Goal: Feedback & Contribution: Leave review/rating

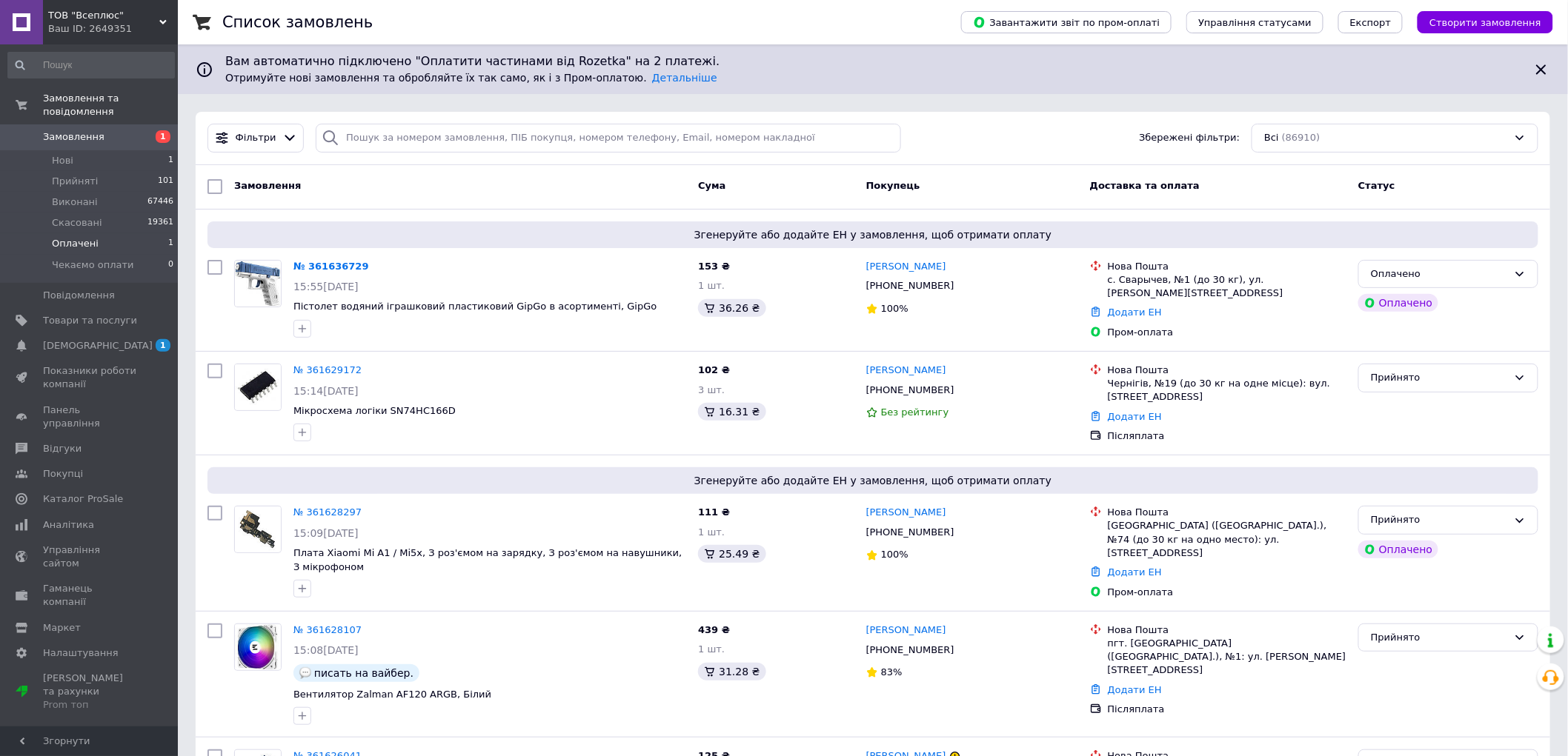
click at [132, 233] on li "Оплачені 1" at bounding box center [91, 244] width 182 height 20
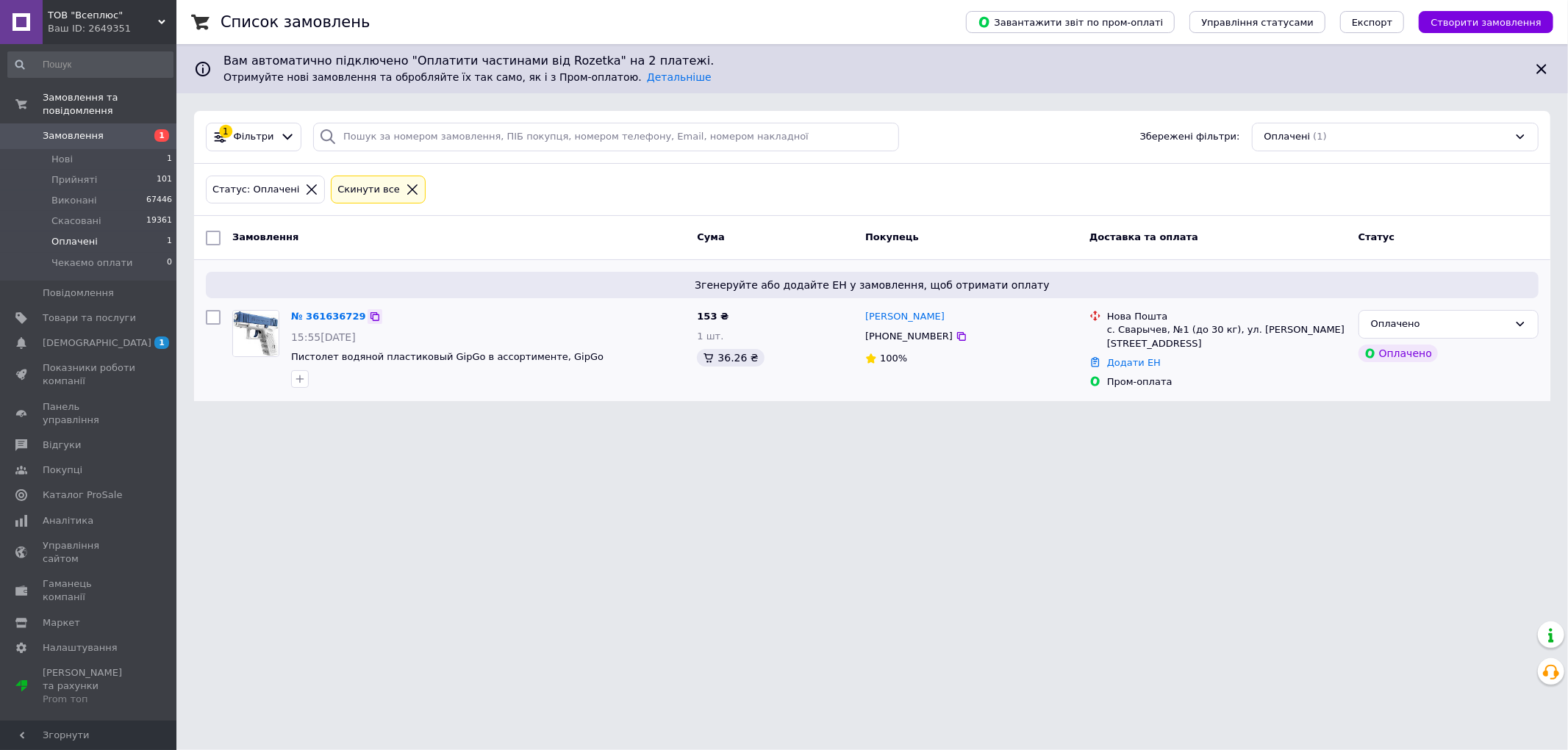
click at [371, 314] on icon at bounding box center [374, 316] width 9 height 9
click at [95, 149] on li "Нові 1" at bounding box center [90, 159] width 181 height 20
click at [137, 149] on li "Нові 1" at bounding box center [90, 159] width 181 height 20
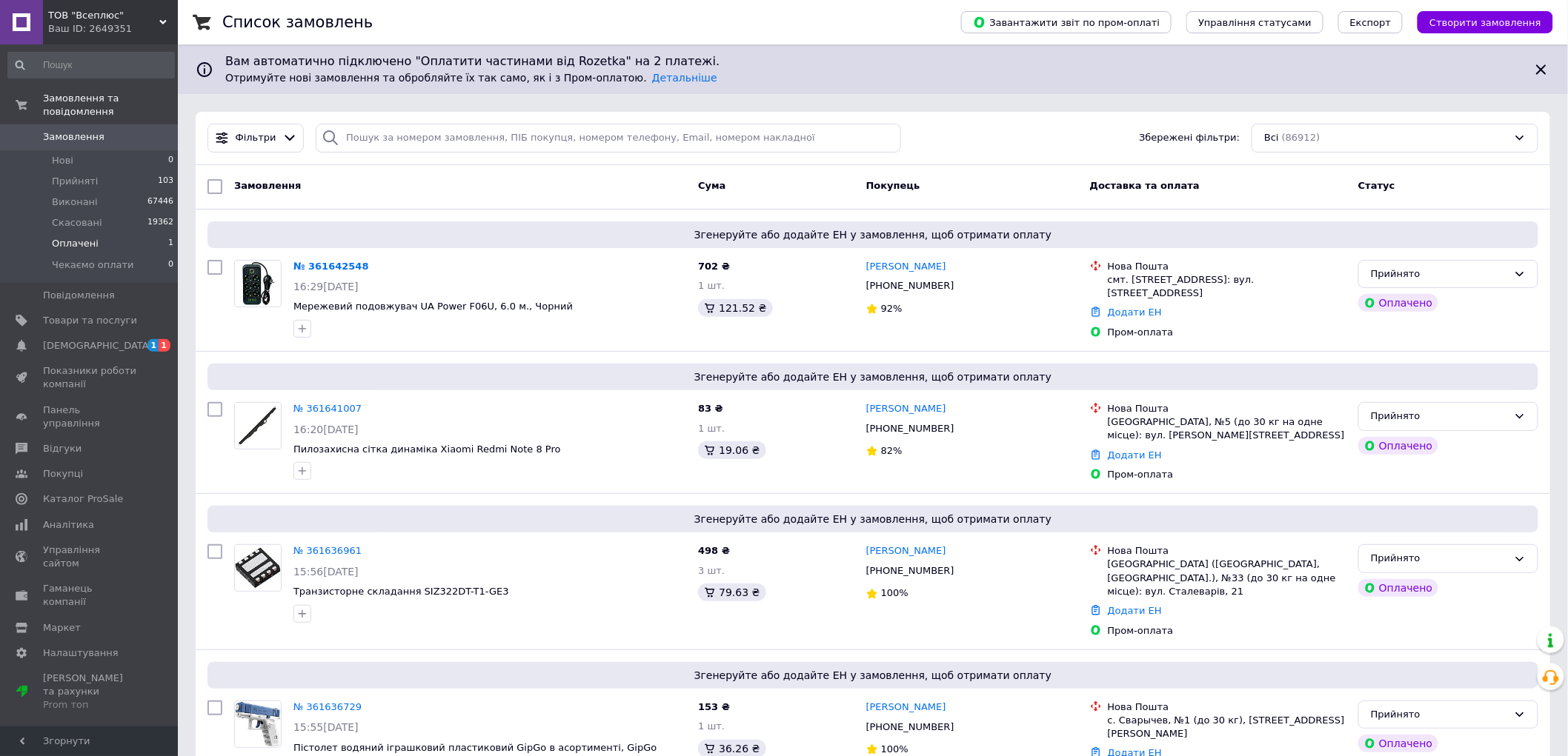
click at [112, 233] on li "Оплачені 1" at bounding box center [91, 244] width 182 height 20
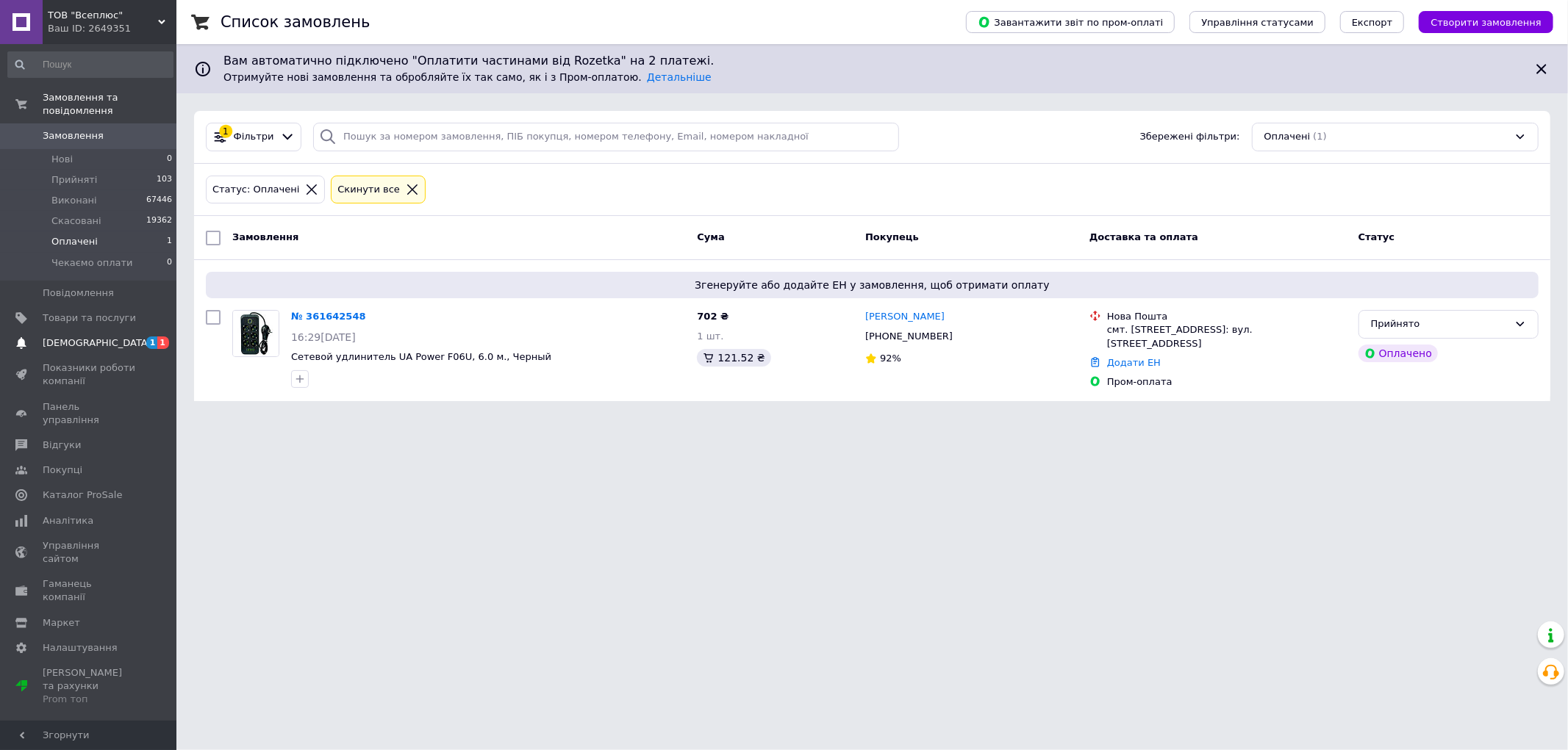
click at [94, 336] on span "[DEMOGRAPHIC_DATA]" at bounding box center [97, 342] width 108 height 13
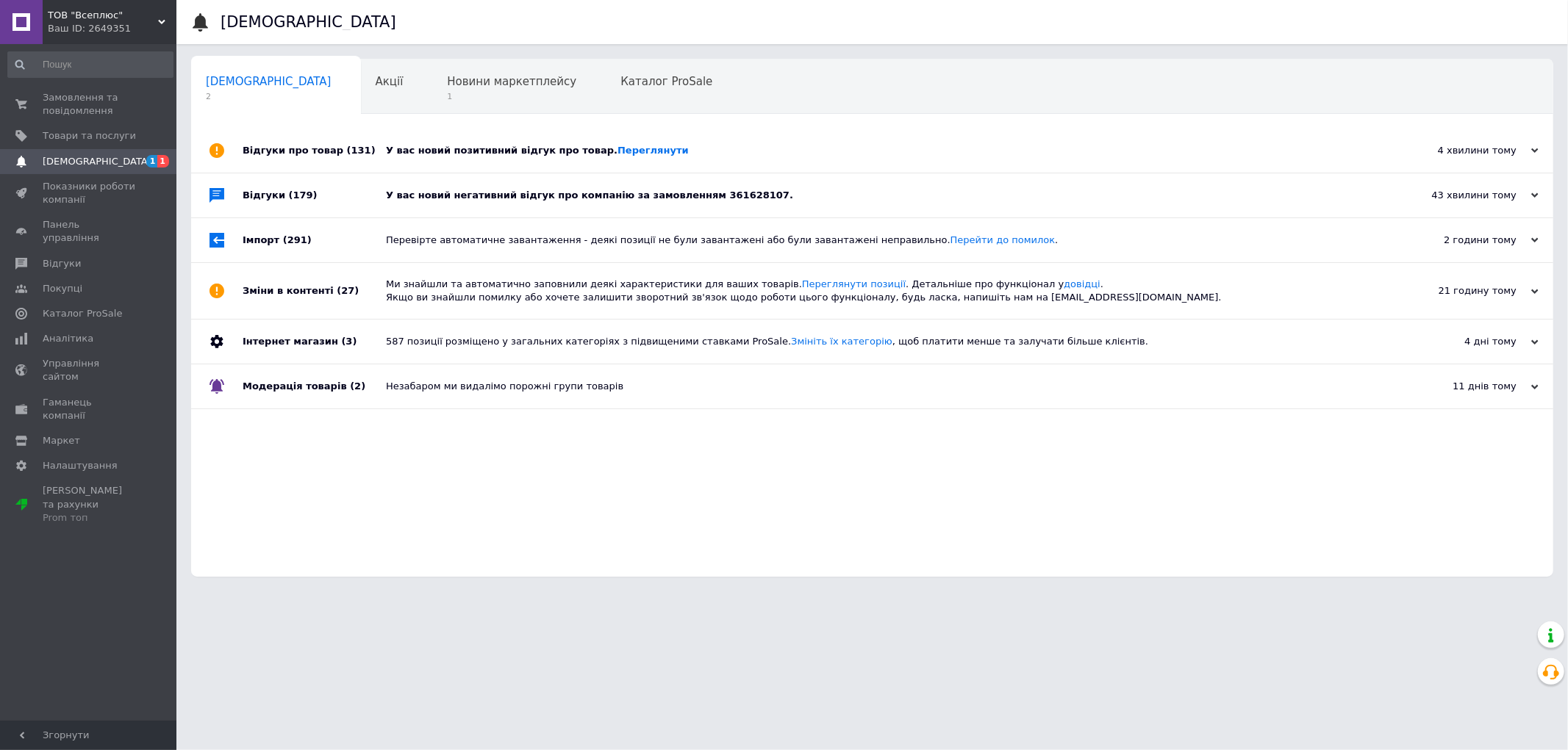
click at [421, 191] on div "У вас новий негативний відгук про компанію за замовленням 361628107." at bounding box center [889, 195] width 1006 height 13
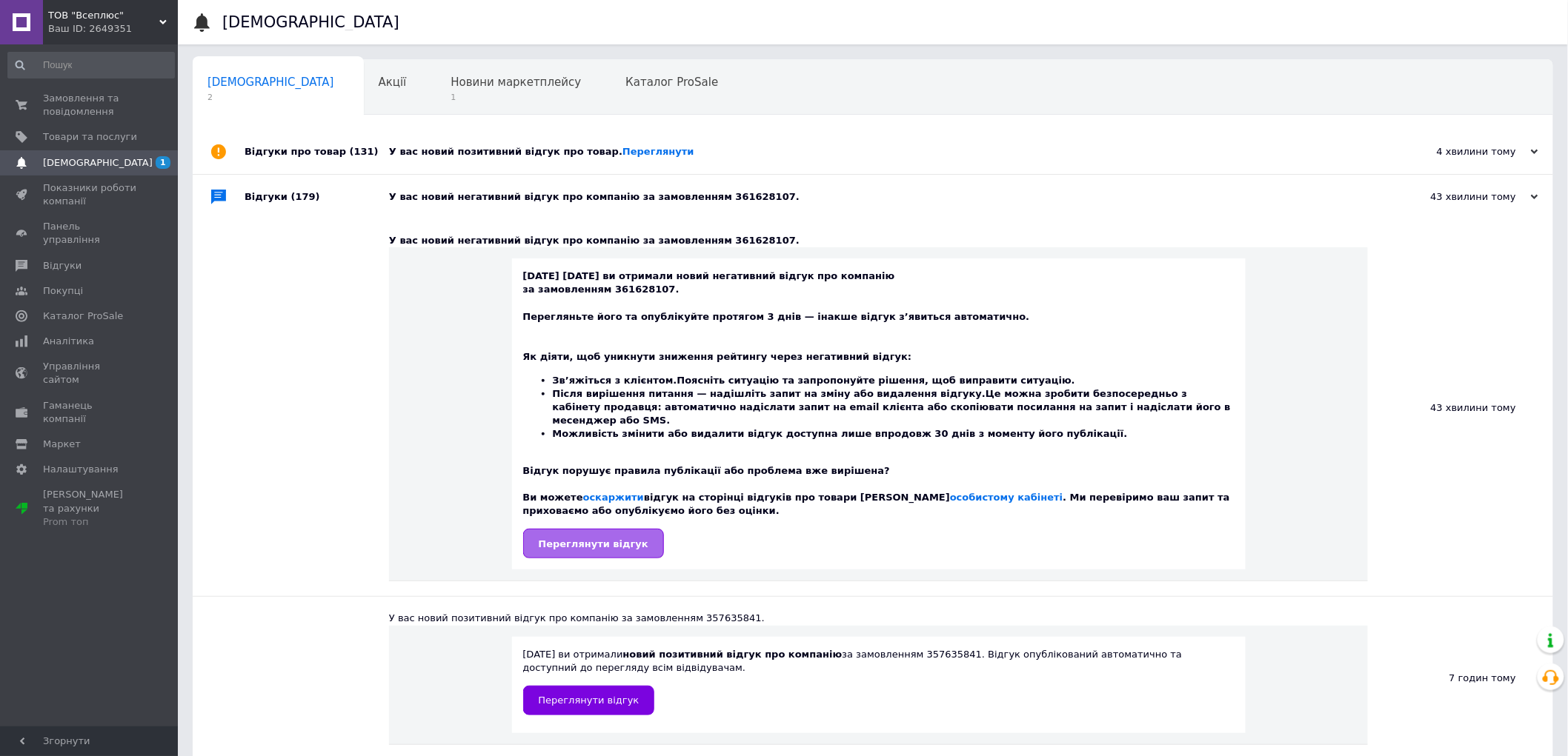
click at [589, 538] on span "Переглянути відгук" at bounding box center [593, 544] width 109 height 11
click at [706, 249] on div "12.09.2025 12.09.2025 ви отримали новий негативний відгук про компанію за замов…" at bounding box center [878, 414] width 979 height 334
copy div "[DATE]"
click at [712, 241] on div "У вас новий негативний відгук про компанію за замовленням 361628107." at bounding box center [878, 240] width 979 height 13
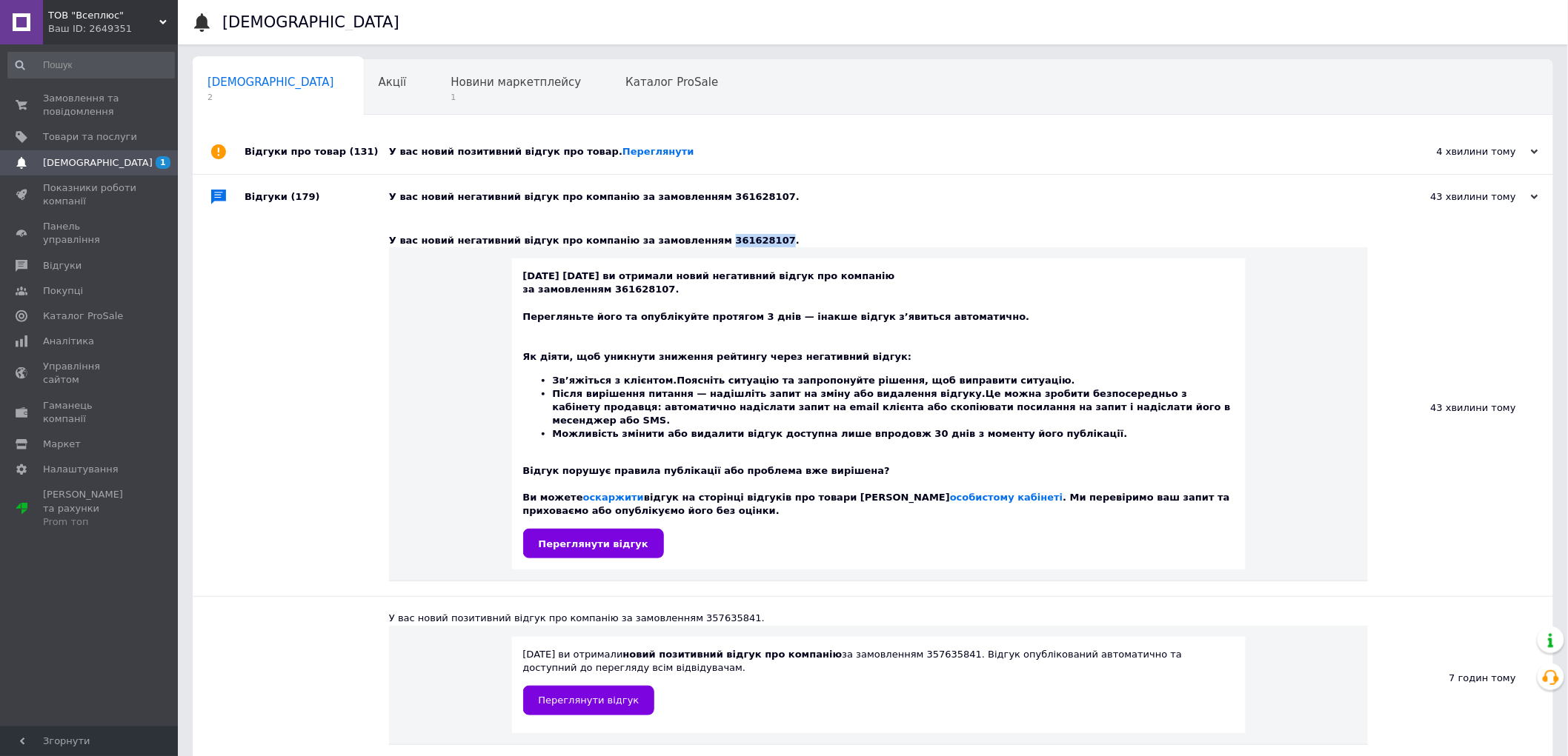
click at [712, 241] on div "У вас новий негативний відгук про компанію за замовленням 361628107." at bounding box center [878, 240] width 979 height 13
copy div "361628107"
click at [87, 97] on span "Замовлення та повідомлення" at bounding box center [90, 105] width 94 height 27
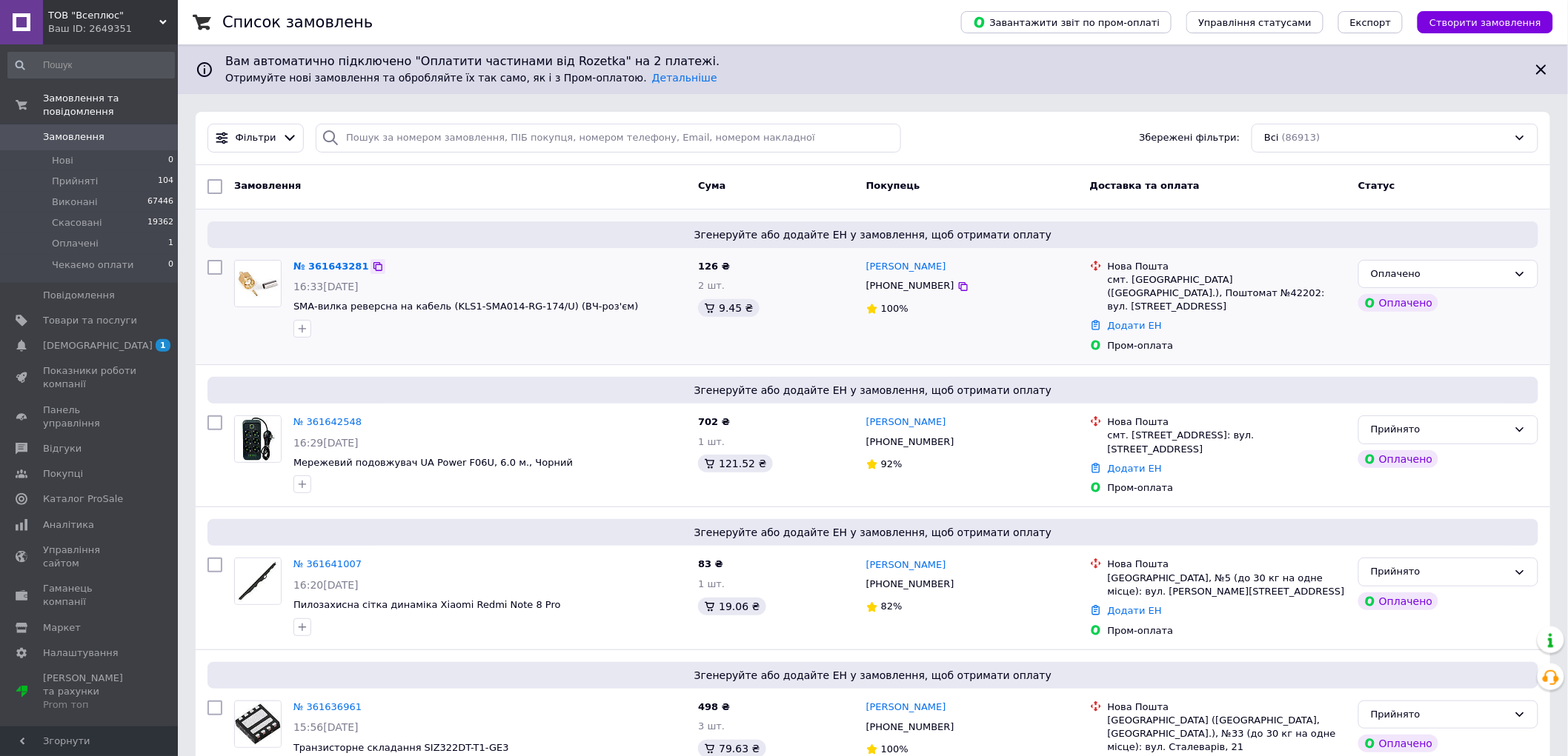
click at [372, 262] on icon at bounding box center [377, 266] width 12 height 12
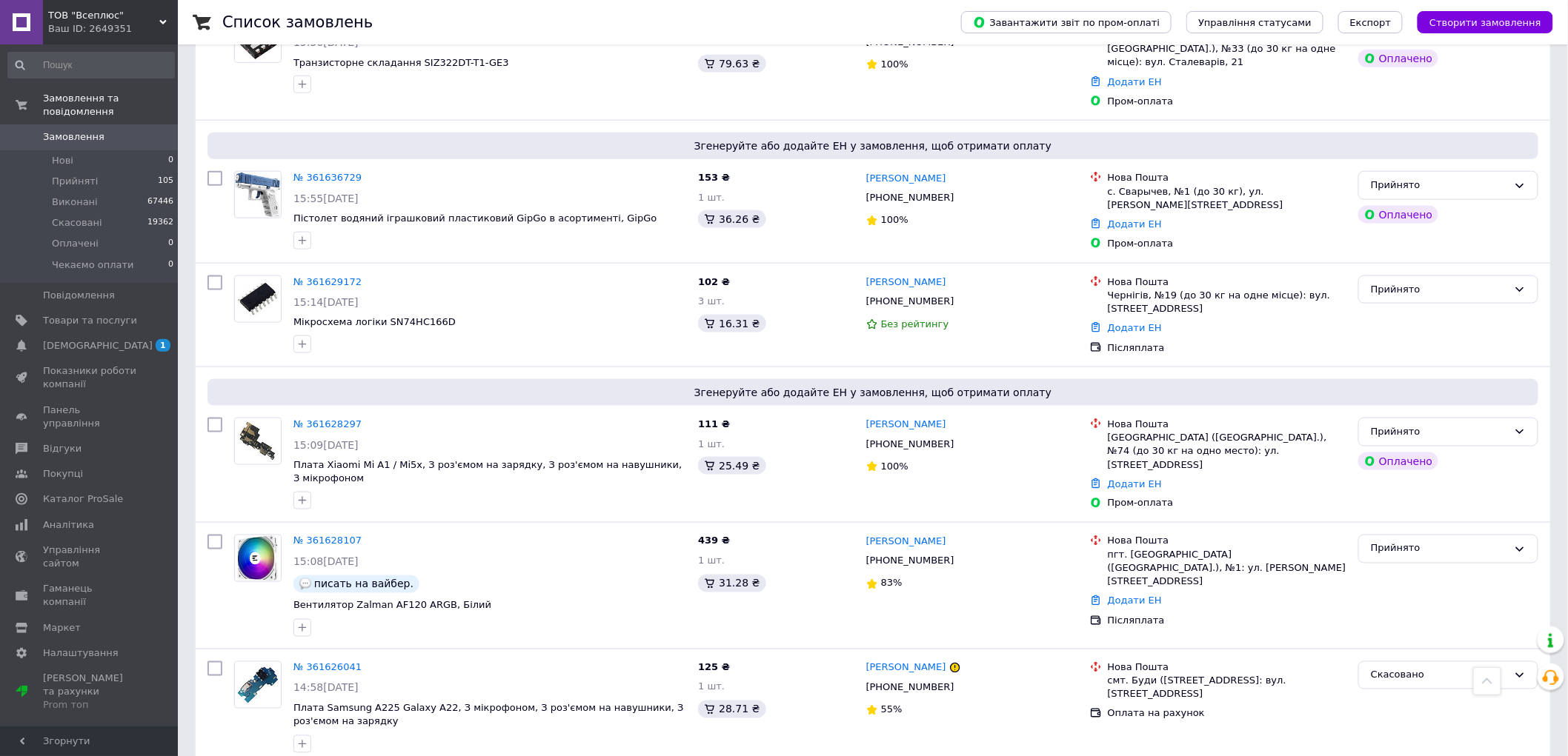
scroll to position [740, 0]
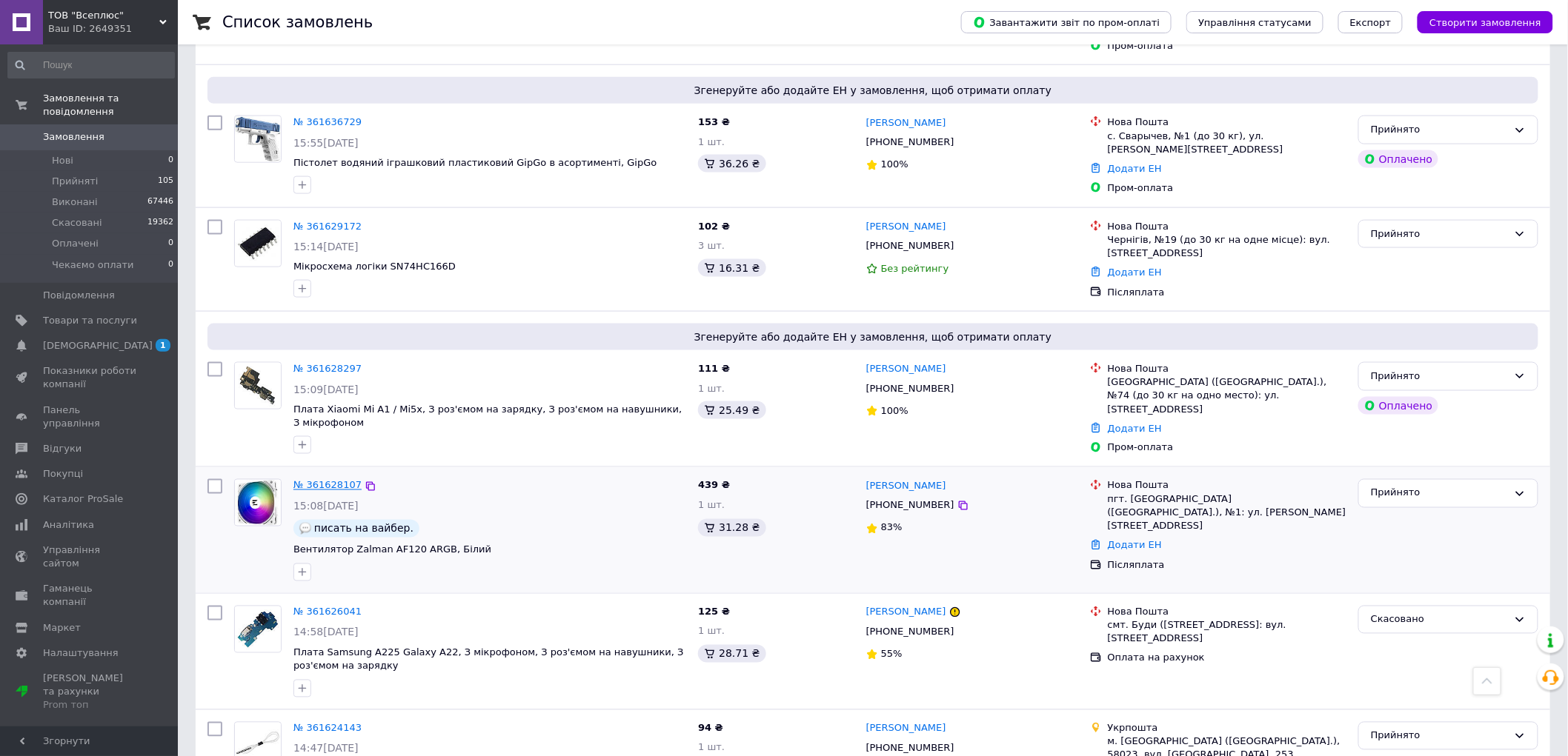
click at [320, 479] on link "№ 361628107" at bounding box center [327, 485] width 68 height 11
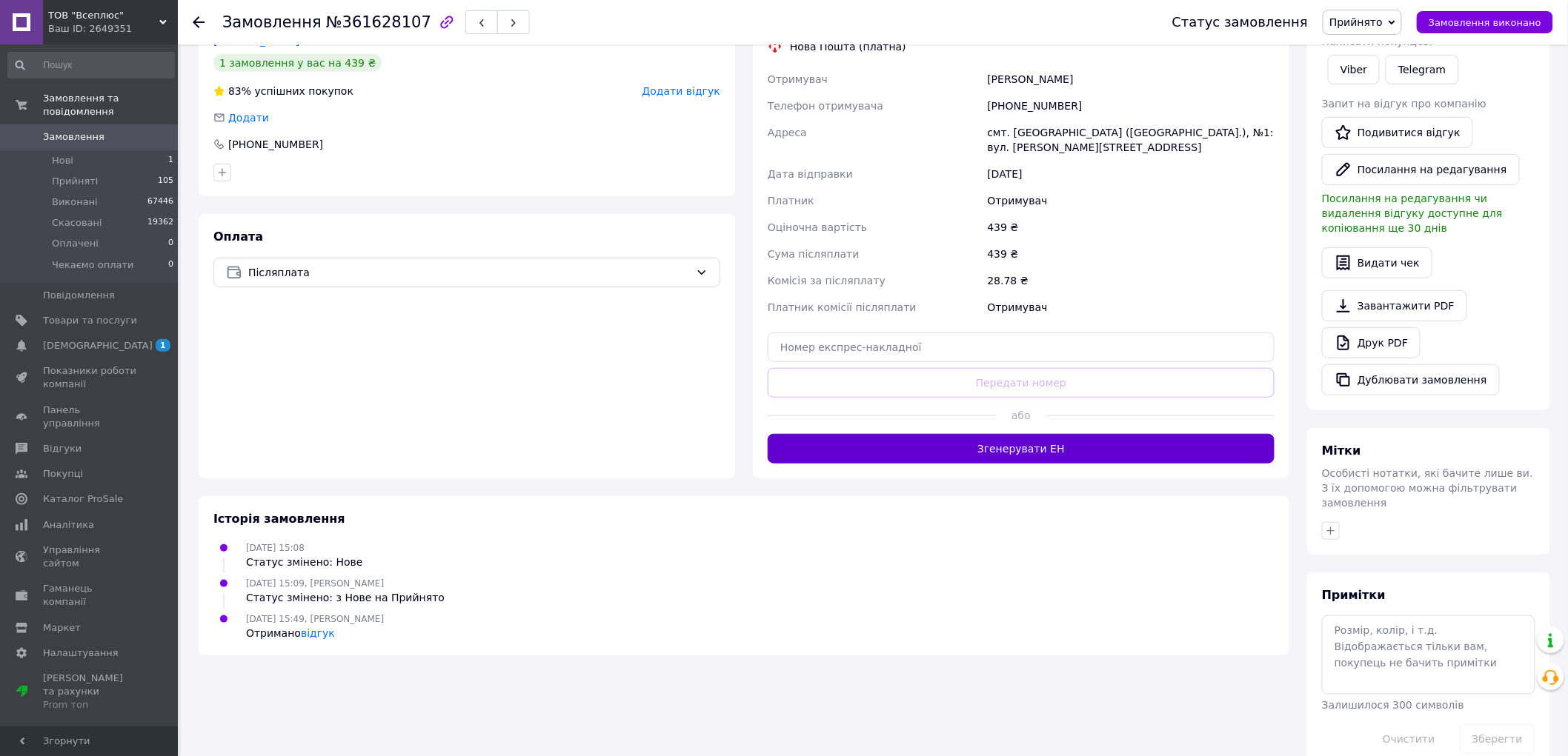
scroll to position [306, 0]
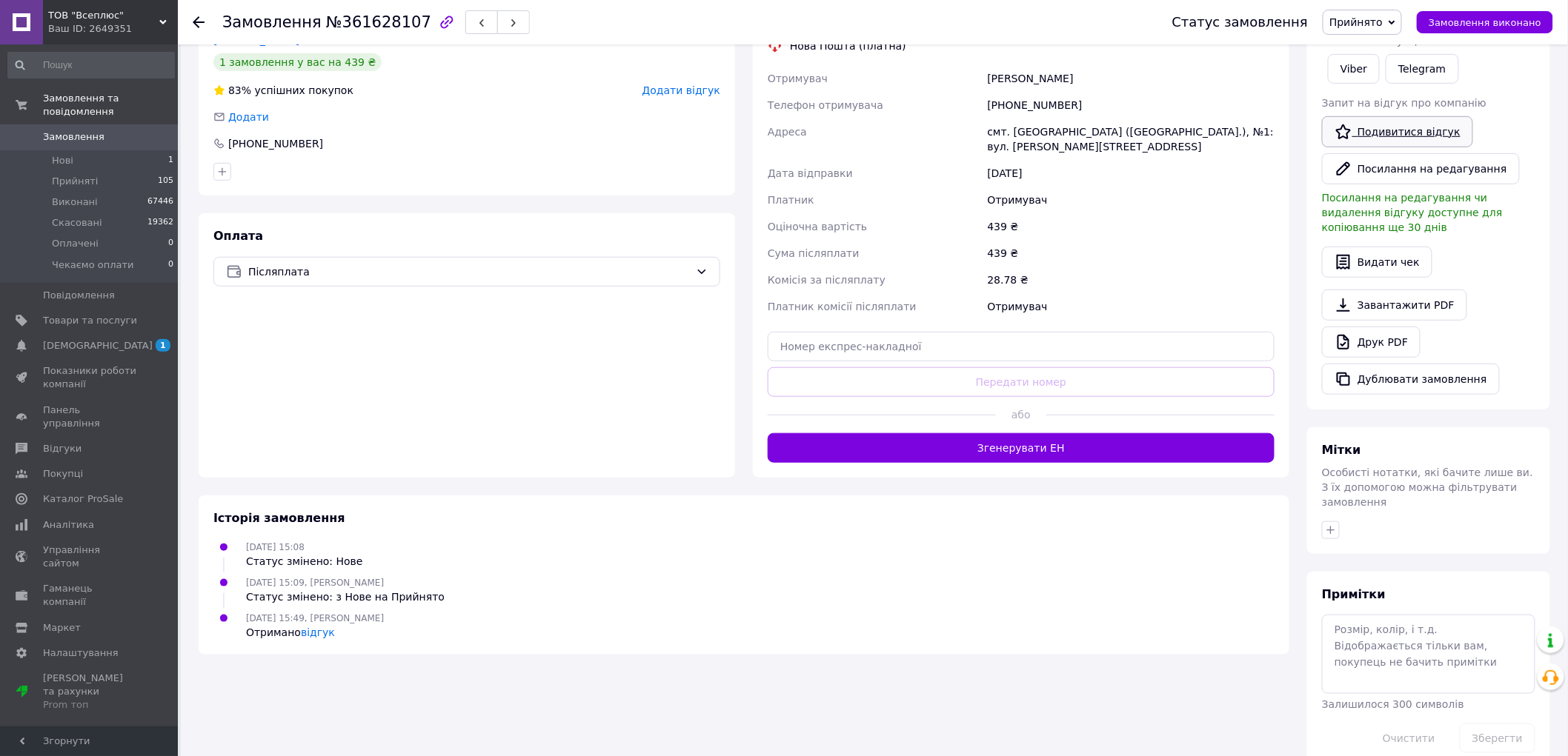
click at [1403, 137] on link "Подивитися відгук" at bounding box center [1397, 132] width 151 height 31
